Goal: Task Accomplishment & Management: Complete application form

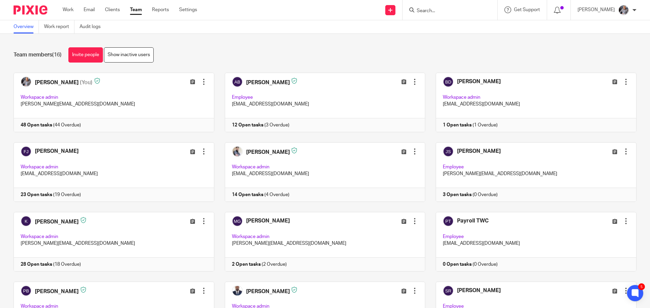
click at [464, 9] on input "Search" at bounding box center [446, 11] width 61 height 6
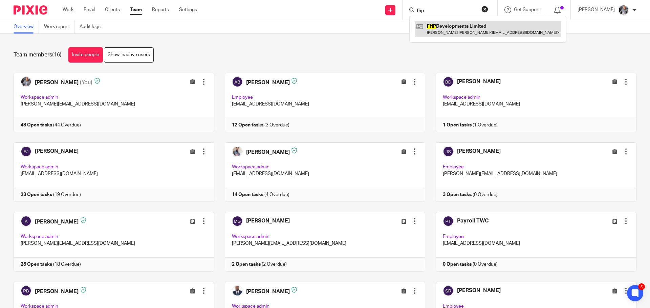
type input "fhp"
click at [453, 30] on link at bounding box center [487, 29] width 146 height 16
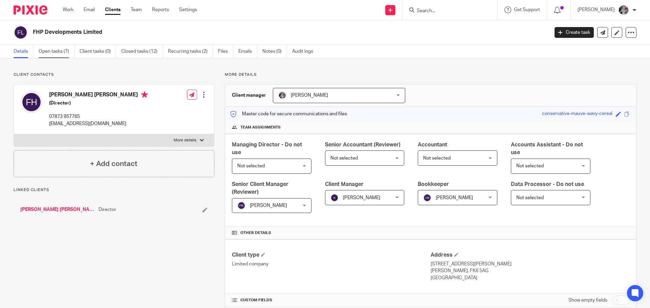
click at [55, 51] on link "Open tasks (7)" at bounding box center [57, 51] width 36 height 13
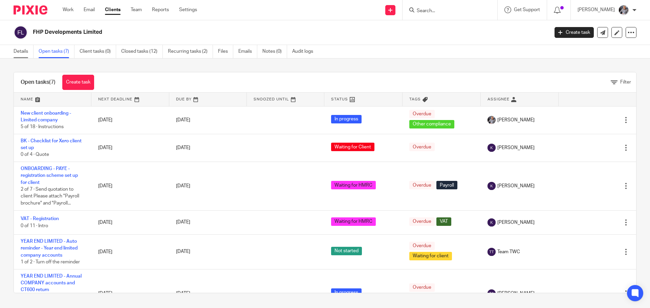
click at [26, 51] on link "Details" at bounding box center [24, 51] width 20 height 13
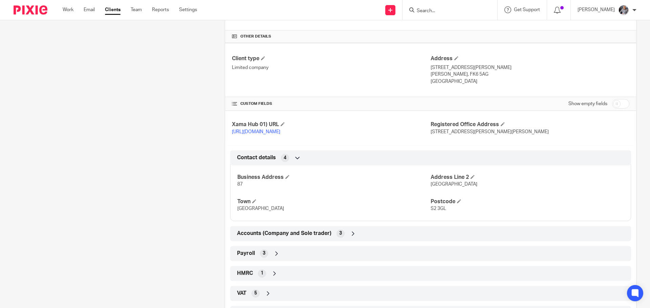
scroll to position [228, 0]
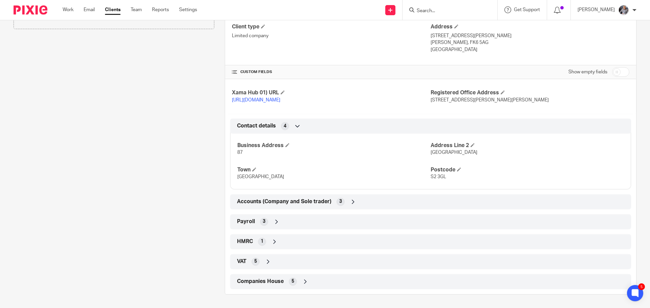
click at [258, 278] on span "Companies House" at bounding box center [260, 281] width 47 height 7
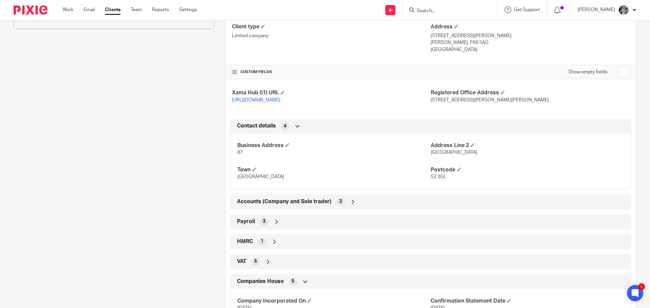
scroll to position [308, 0]
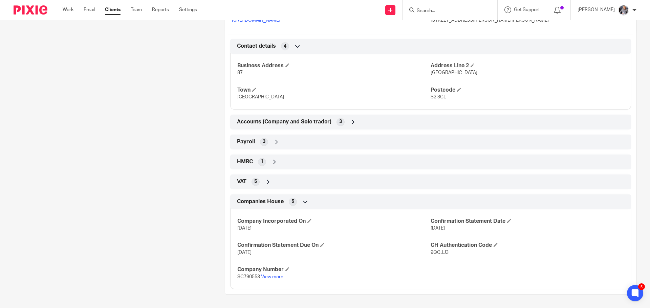
click at [178, 193] on div "Client contacts Fraser Hoehle (Director) 07873 957765 fraserhoehle@icloud.com E…" at bounding box center [108, 29] width 211 height 531
click at [432, 7] on form at bounding box center [452, 10] width 72 height 8
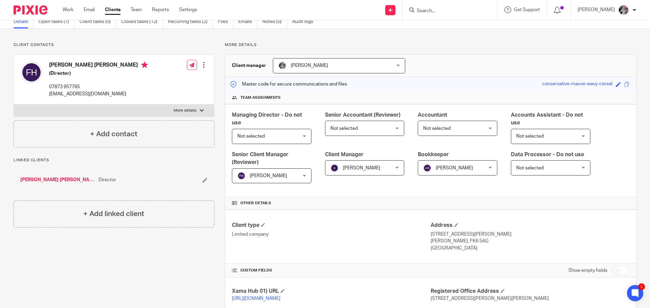
scroll to position [0, 0]
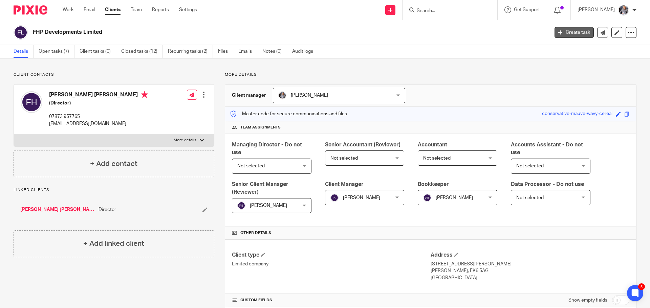
click at [568, 35] on link "Create task" at bounding box center [573, 32] width 39 height 11
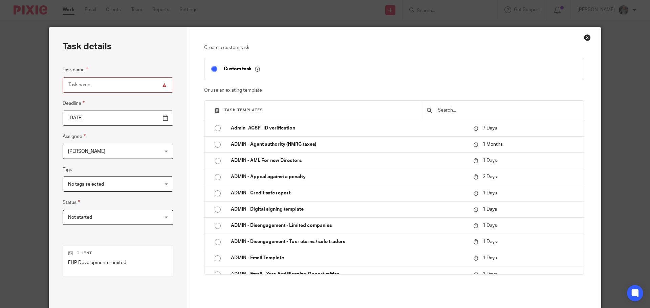
click at [448, 109] on input "text" at bounding box center [507, 110] width 140 height 7
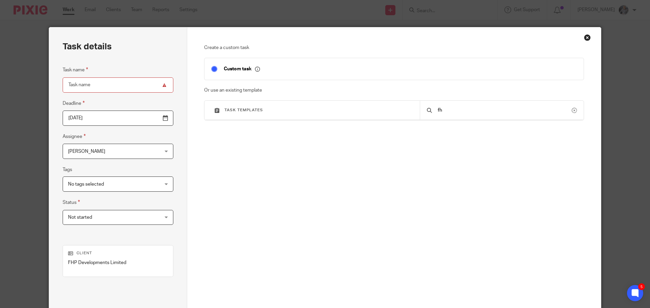
type input "f"
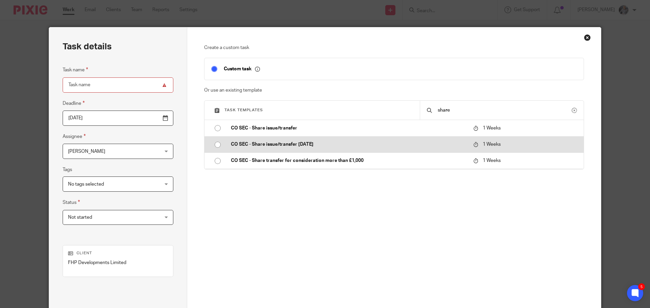
type input "share"
click at [309, 148] on p "CO SEC - Share issue/transfer [DATE]" at bounding box center [348, 144] width 235 height 7
type input "2025-10-20"
type input "CO SEC - Share issue/transfer [DATE]"
checkbox input "false"
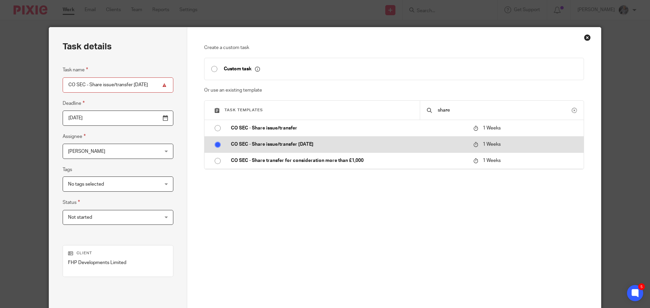
radio input "true"
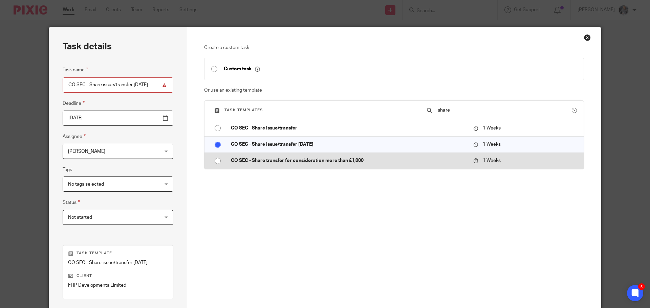
click at [308, 162] on p "CO SEC - Share transfer for consideration more than £1,000" at bounding box center [348, 160] width 235 height 7
type input "CO SEC - Share transfer for consideration more than £1,000"
radio input "false"
radio input "true"
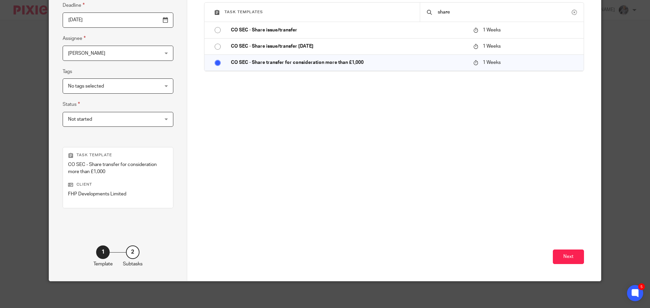
scroll to position [98, 0]
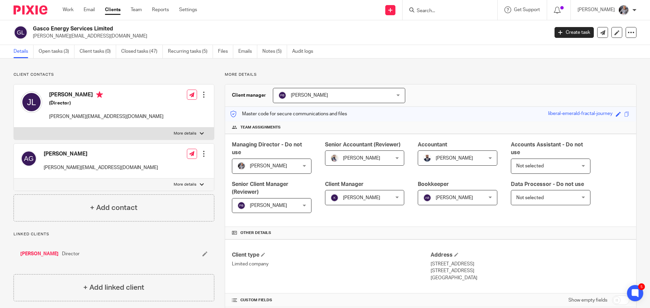
click at [457, 9] on input "Search" at bounding box center [446, 11] width 61 height 6
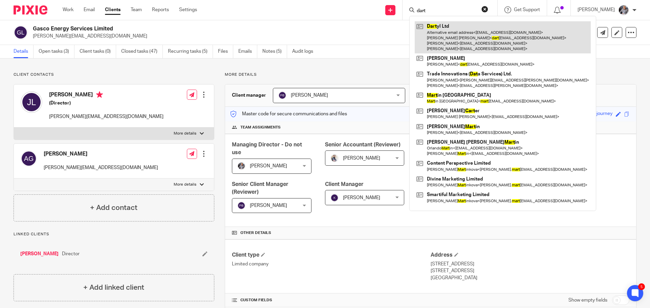
type input "dart"
click at [455, 39] on link at bounding box center [502, 37] width 176 height 32
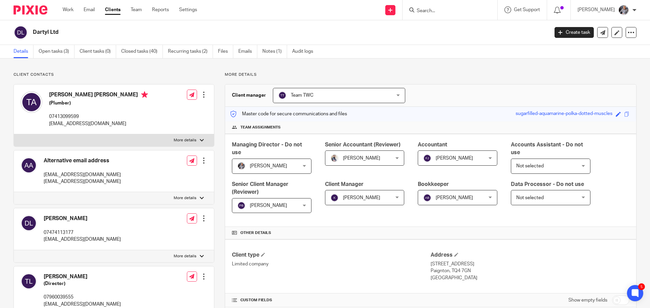
click at [446, 12] on input "Search" at bounding box center [446, 11] width 61 height 6
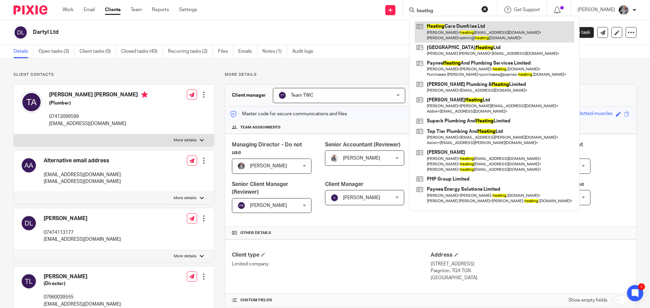
type input "heating"
click at [463, 28] on link at bounding box center [493, 31] width 159 height 21
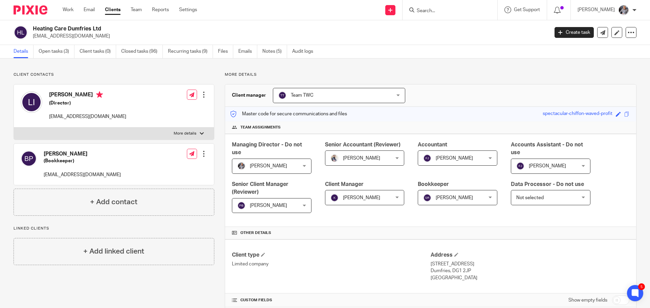
click at [427, 9] on input "Search" at bounding box center [446, 11] width 61 height 6
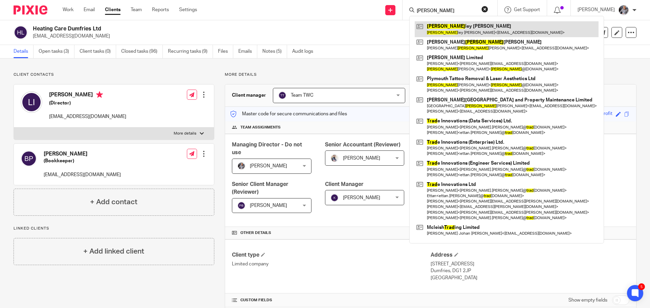
type input "brad"
click at [483, 31] on link at bounding box center [506, 29] width 184 height 16
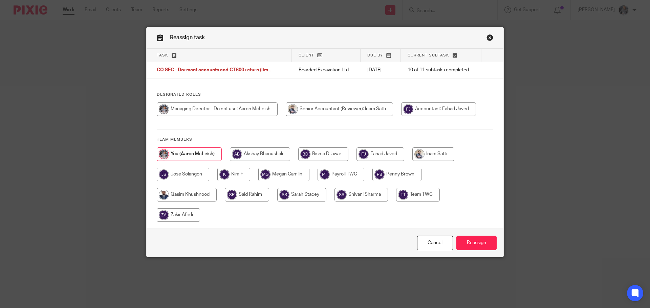
click at [319, 161] on input "radio" at bounding box center [323, 155] width 50 height 14
radio input "true"
click at [473, 244] on input "Reassign" at bounding box center [476, 243] width 40 height 15
